Goal: Transaction & Acquisition: Purchase product/service

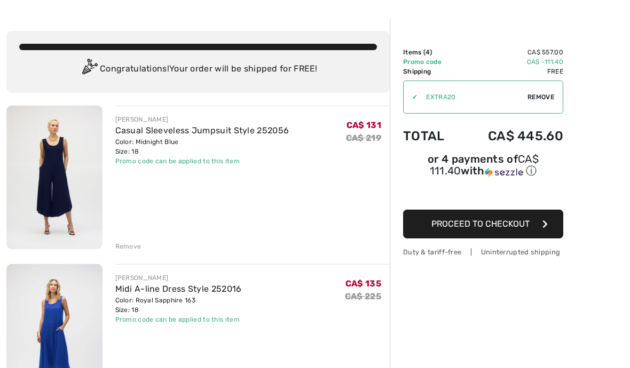
scroll to position [36, 0]
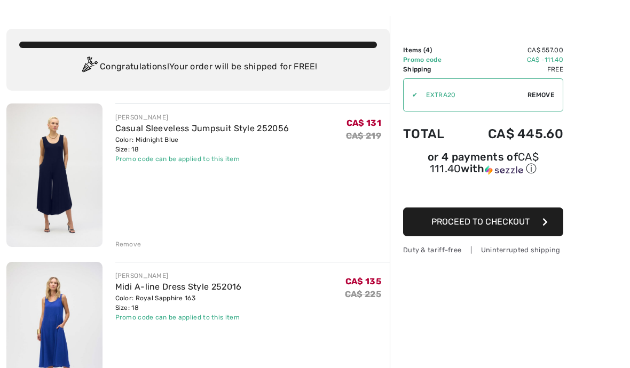
click at [524, 221] on span "Proceed to Checkout" at bounding box center [480, 222] width 98 height 10
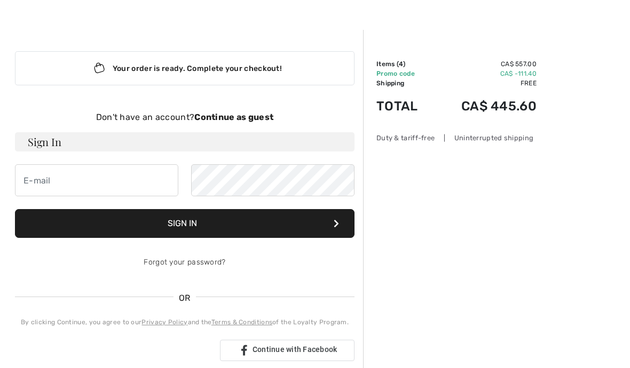
scroll to position [16, 0]
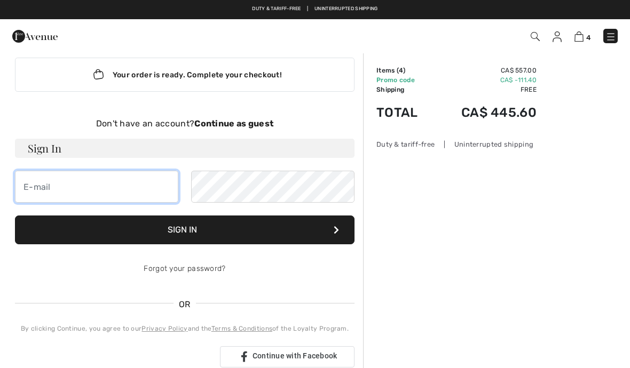
click at [74, 184] on input "email" at bounding box center [96, 187] width 163 height 32
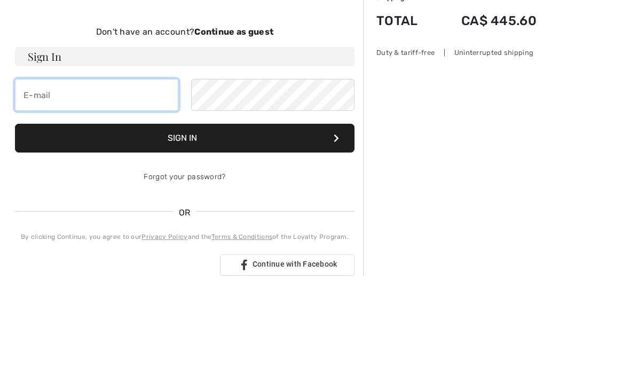
type input "briedler@outlook.com"
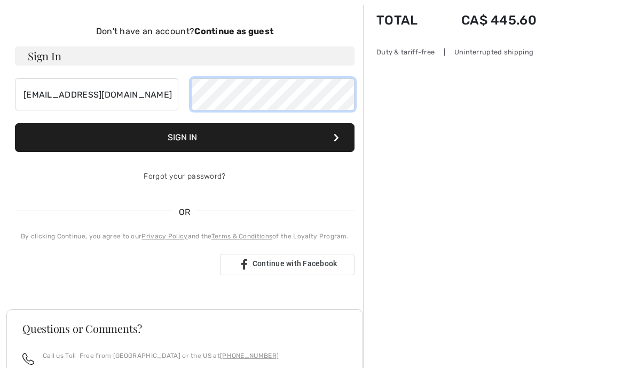
scroll to position [108, 0]
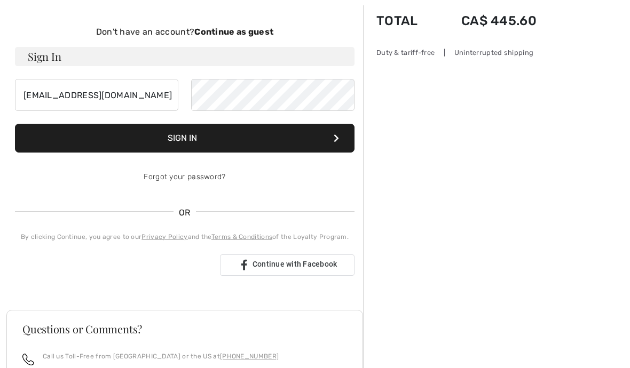
click at [239, 136] on button "Sign In" at bounding box center [184, 138] width 339 height 29
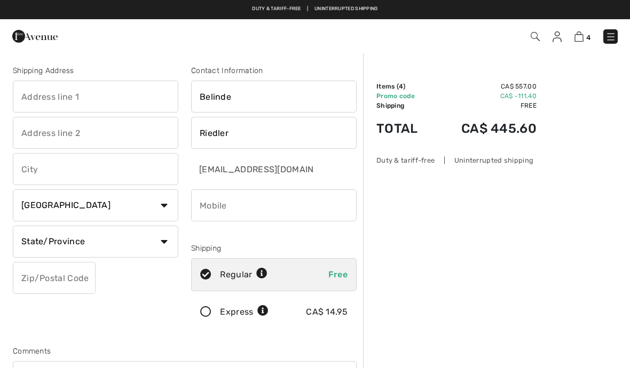
click at [67, 168] on input "text" at bounding box center [95, 169] width 165 height 32
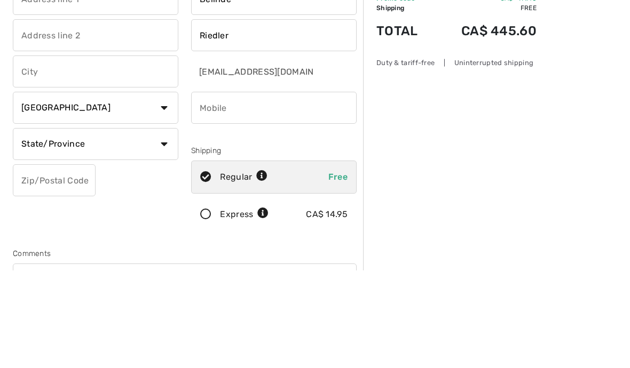
type input "Kirkland"
select select "QC"
type input "H9H5E5"
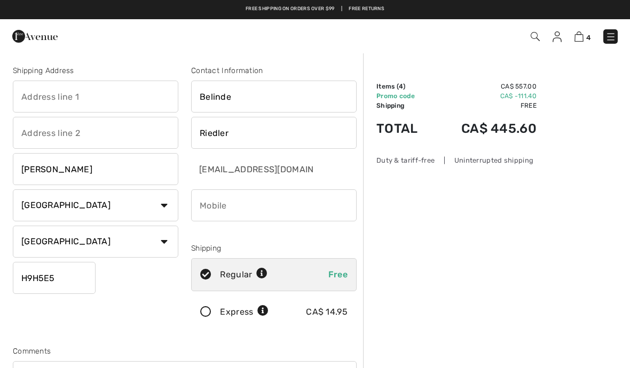
click at [46, 98] on input "text" at bounding box center [95, 97] width 165 height 32
type input "67"
type input "Hedge Row"
click at [58, 98] on input "67" at bounding box center [95, 97] width 165 height 32
type input "67 Hedgerow"
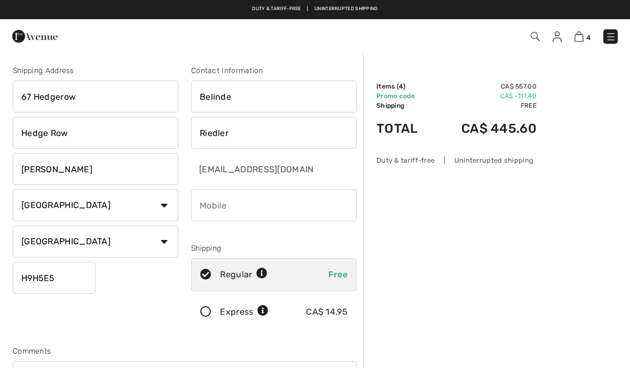
click at [93, 133] on input "Hedge Row" at bounding box center [95, 133] width 165 height 32
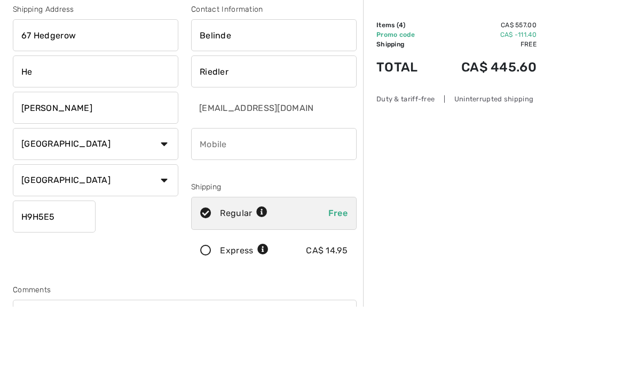
type input "H"
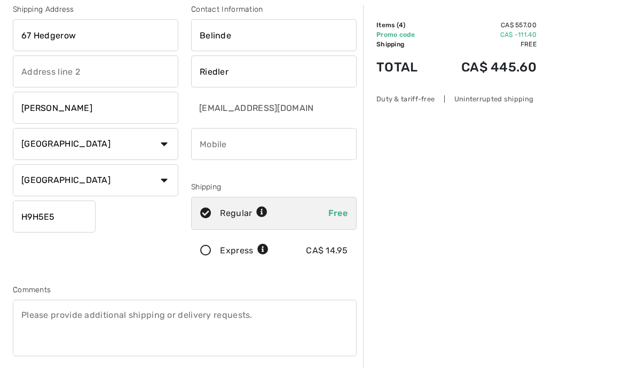
click at [227, 135] on input "phone" at bounding box center [273, 144] width 165 height 32
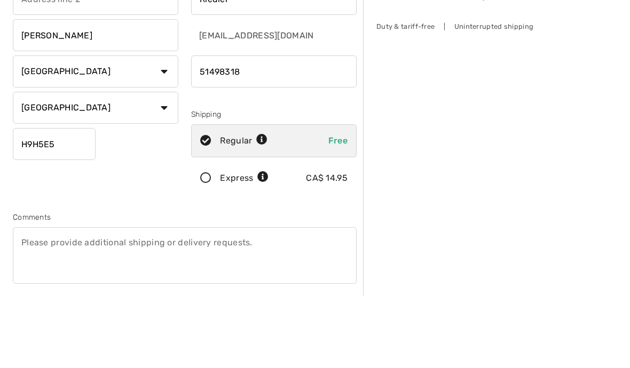
type input "5149831851"
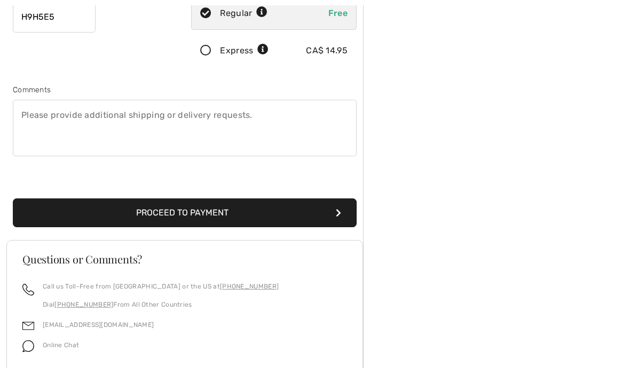
scroll to position [271, 0]
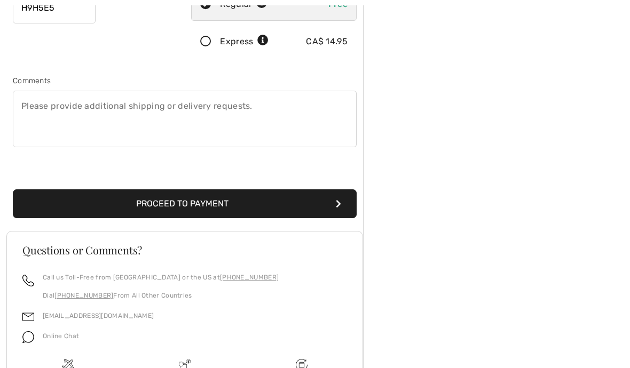
click at [253, 202] on button "Proceed to Payment" at bounding box center [185, 203] width 344 height 29
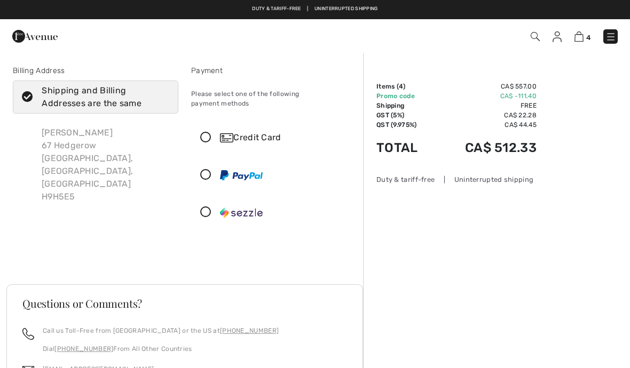
click at [206, 132] on icon at bounding box center [206, 137] width 28 height 11
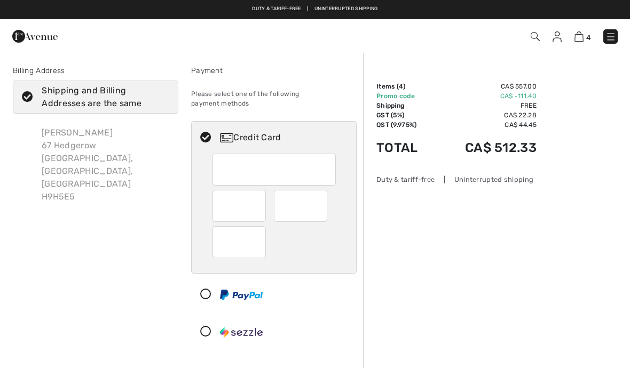
click at [578, 37] on img at bounding box center [578, 36] width 9 height 10
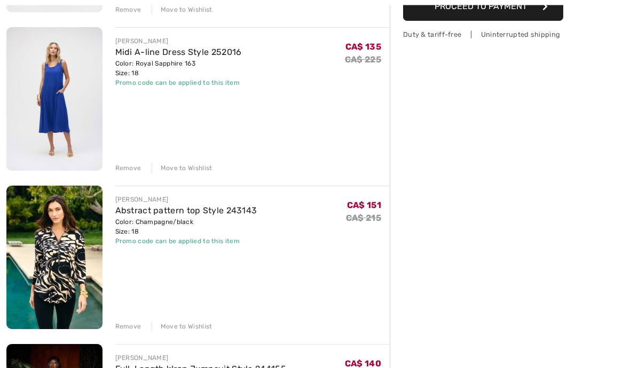
scroll to position [271, 0]
click at [132, 326] on div "Remove" at bounding box center [128, 327] width 26 height 10
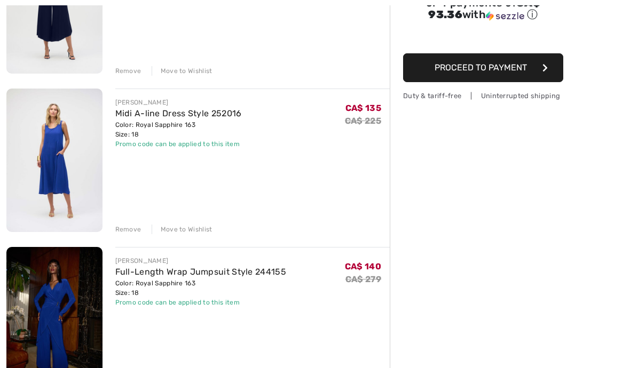
scroll to position [211, 0]
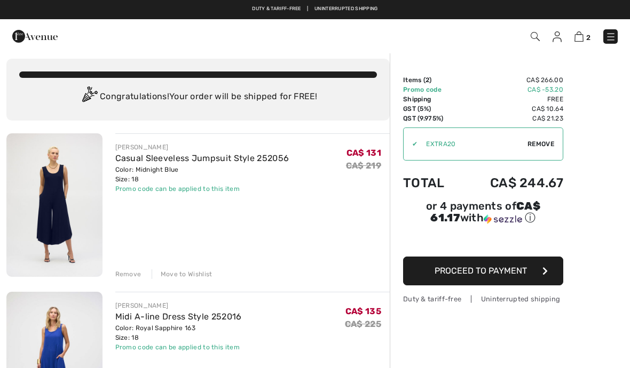
scroll to position [6, 0]
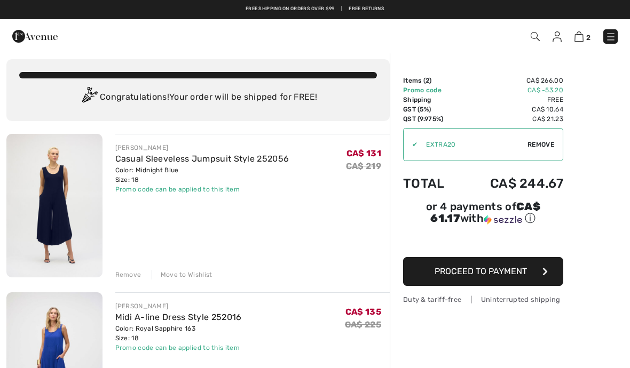
click at [488, 274] on span "Proceed to Payment" at bounding box center [480, 271] width 92 height 10
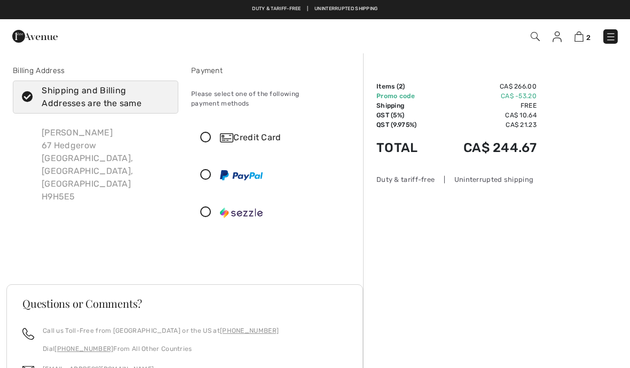
click at [207, 132] on icon at bounding box center [206, 137] width 28 height 11
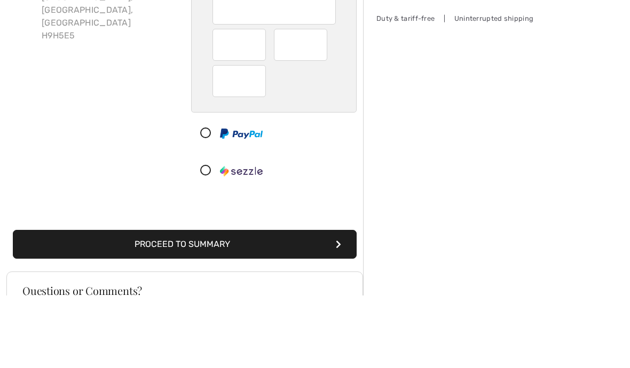
scroll to position [161, 0]
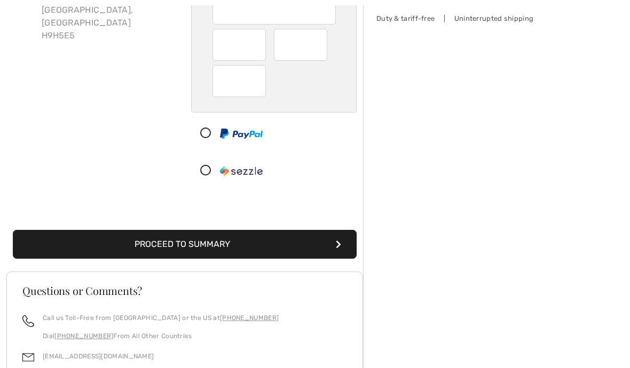
click at [327, 232] on button "Proceed to Summary" at bounding box center [185, 244] width 344 height 29
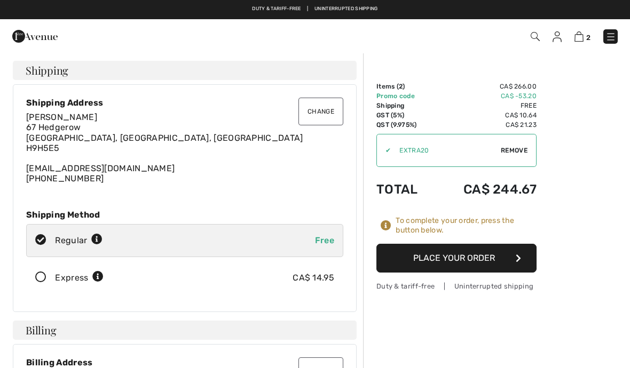
click at [471, 256] on button "Place Your Order" at bounding box center [456, 258] width 160 height 29
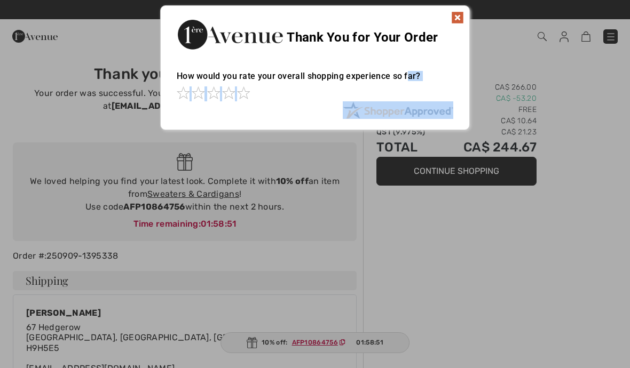
click at [293, 112] on div "How would you rate your overall shopping experience so far? It appears from you…" at bounding box center [315, 89] width 308 height 59
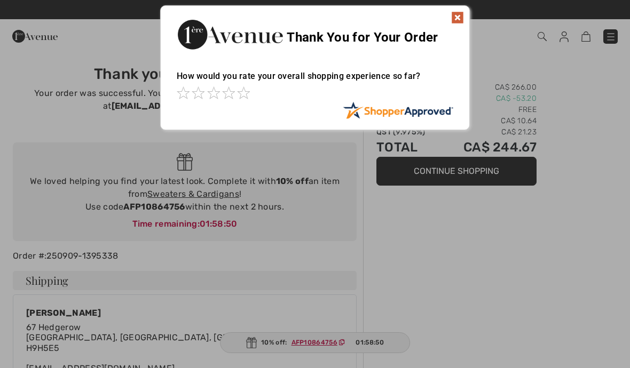
click at [513, 294] on div at bounding box center [315, 184] width 630 height 368
click at [316, 345] on div at bounding box center [315, 184] width 630 height 368
click at [466, 318] on div at bounding box center [315, 184] width 630 height 368
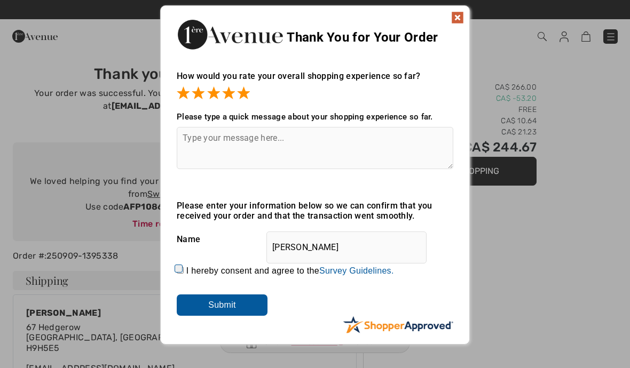
click at [213, 143] on textarea at bounding box center [315, 148] width 276 height 42
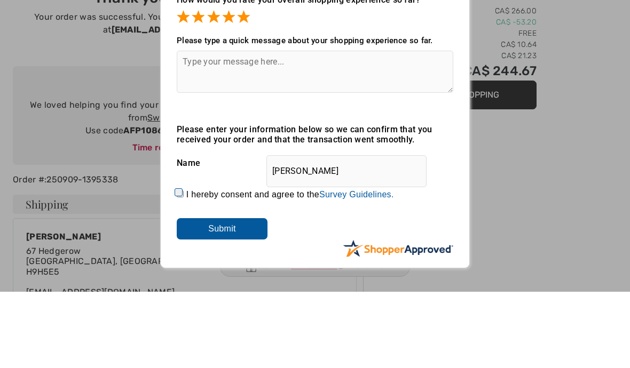
type textarea "U"
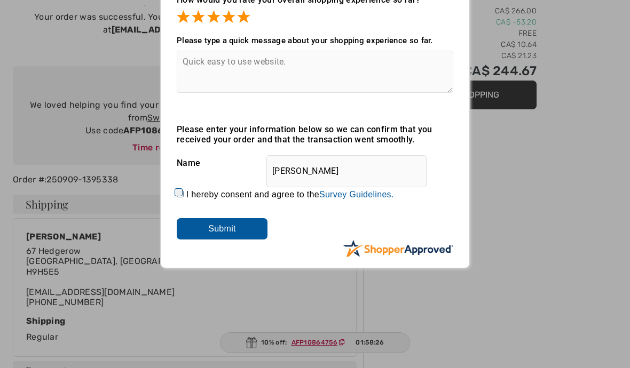
type textarea "Quick easy to use website."
click at [234, 225] on input "Submit" at bounding box center [222, 228] width 91 height 21
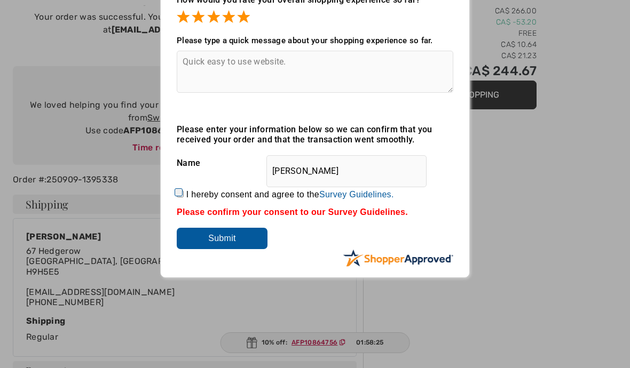
click at [188, 196] on label "I hereby consent and agree to the By submitting a review, you grant permission …" at bounding box center [290, 195] width 208 height 10
click at [184, 196] on input "I hereby consent and agree to the By submitting a review, you grant permission …" at bounding box center [180, 194] width 7 height 7
checkbox input "true"
click at [248, 237] on input "Submit" at bounding box center [222, 238] width 91 height 21
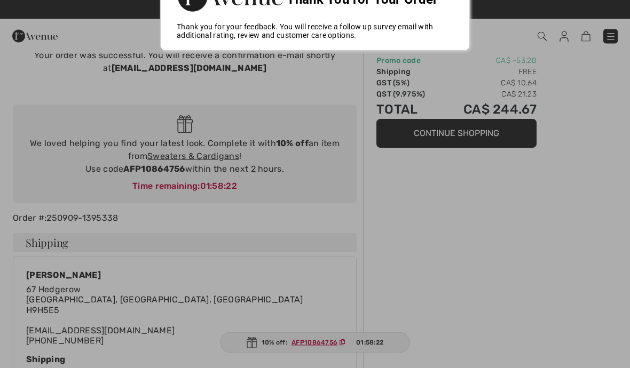
scroll to position [0, 0]
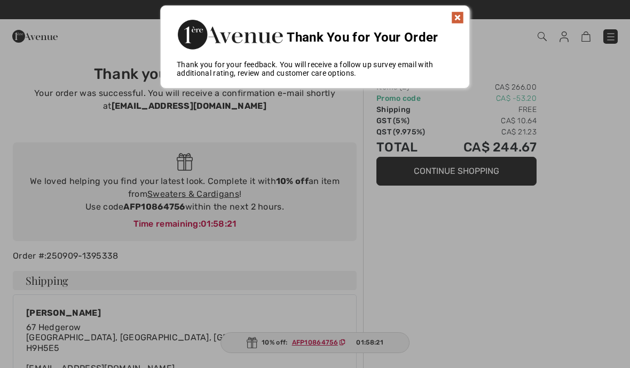
click at [319, 345] on div at bounding box center [315, 184] width 630 height 368
click at [456, 18] on img at bounding box center [457, 17] width 13 height 13
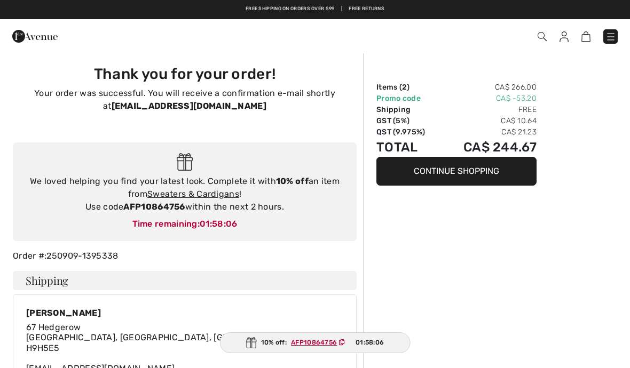
click at [178, 196] on link "Sweaters & Cardigans" at bounding box center [193, 194] width 92 height 10
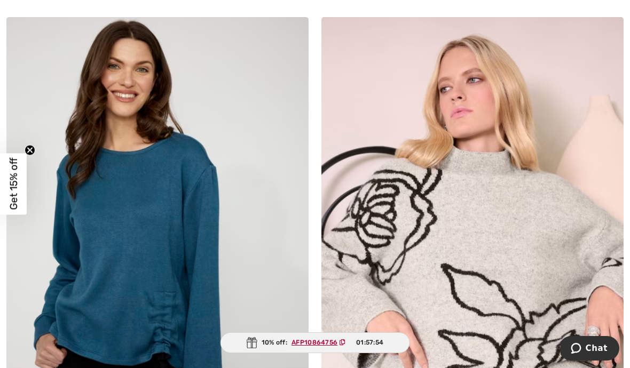
scroll to position [2837, 0]
